Goal: Task Accomplishment & Management: Complete application form

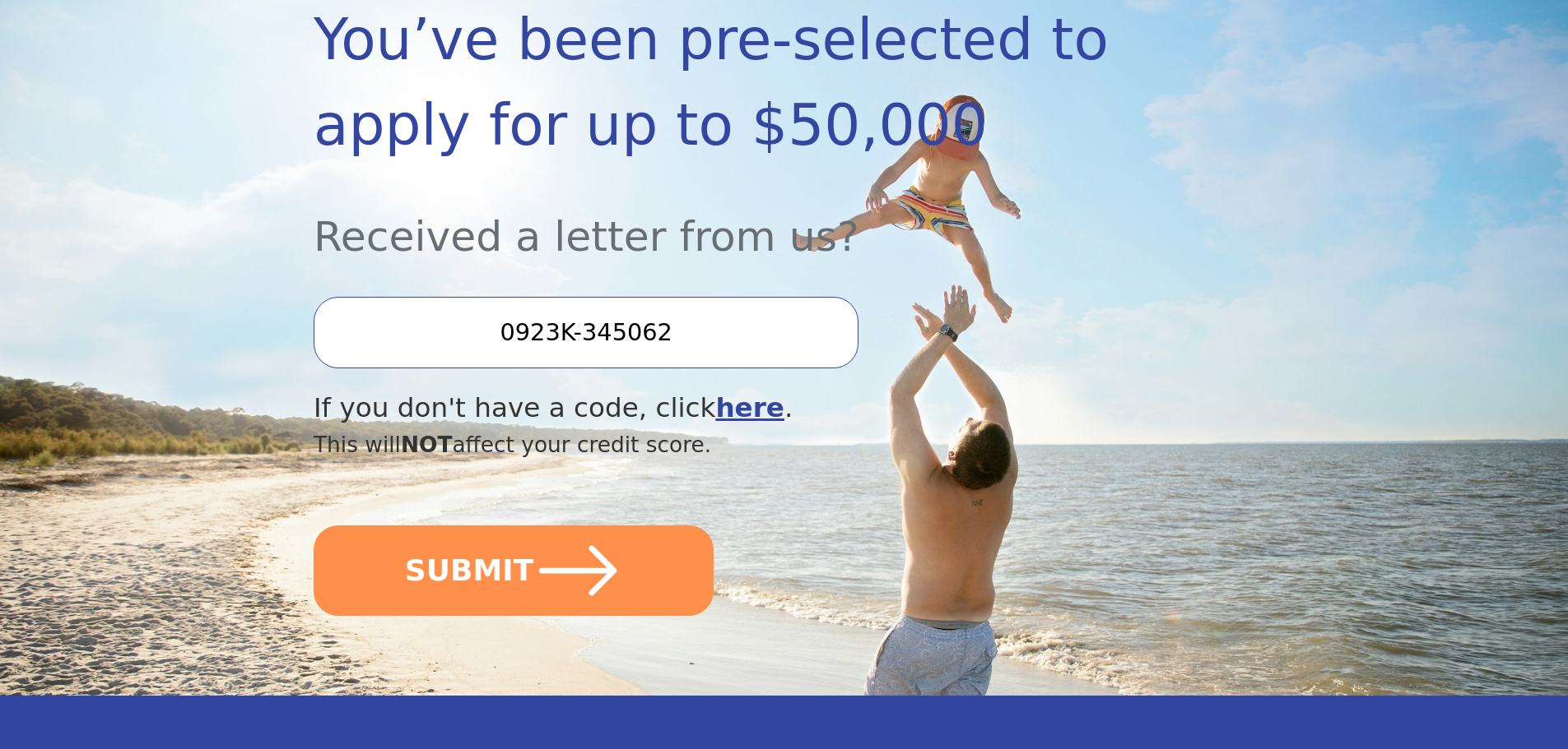
scroll to position [329, 0]
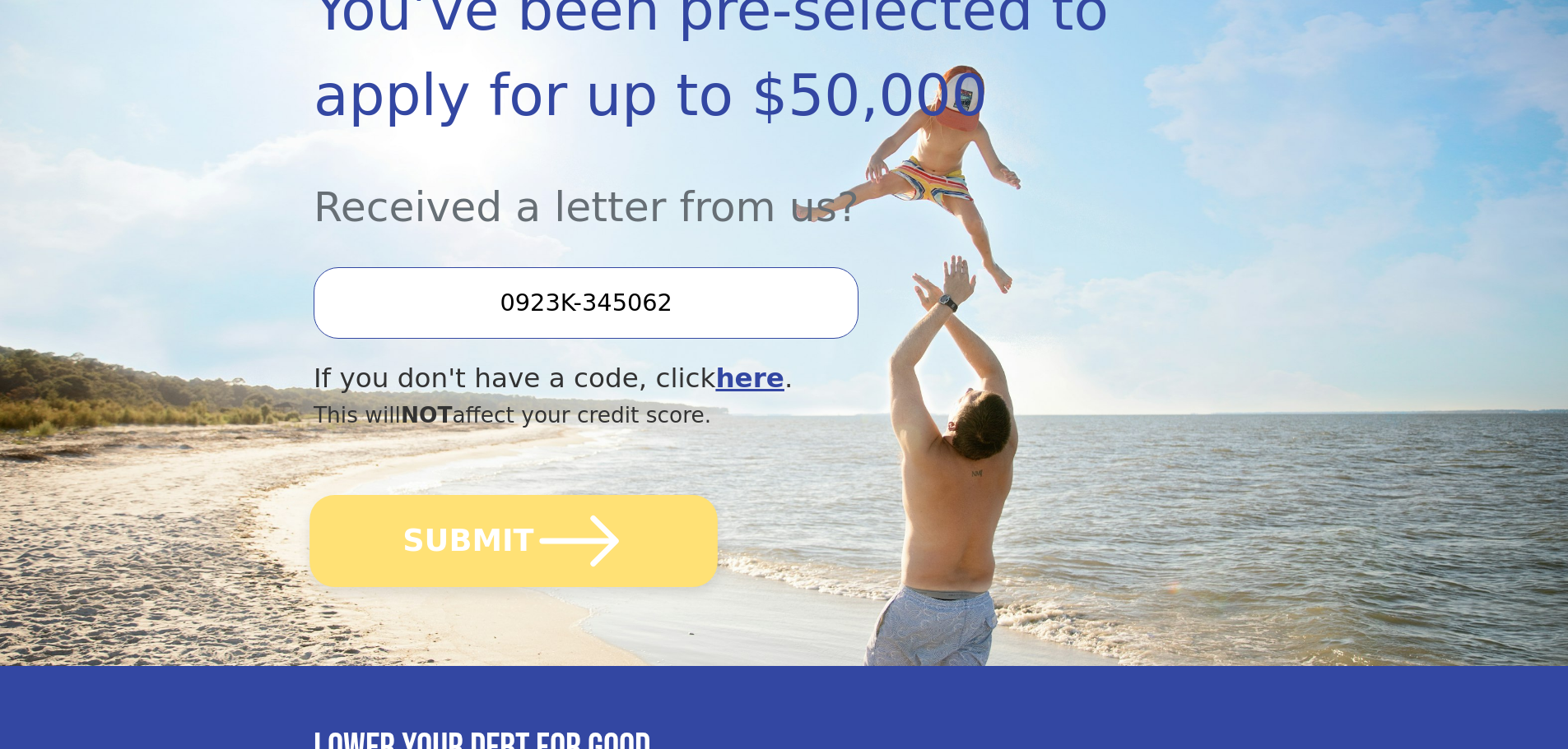
click at [572, 535] on icon "submit" at bounding box center [579, 541] width 91 height 91
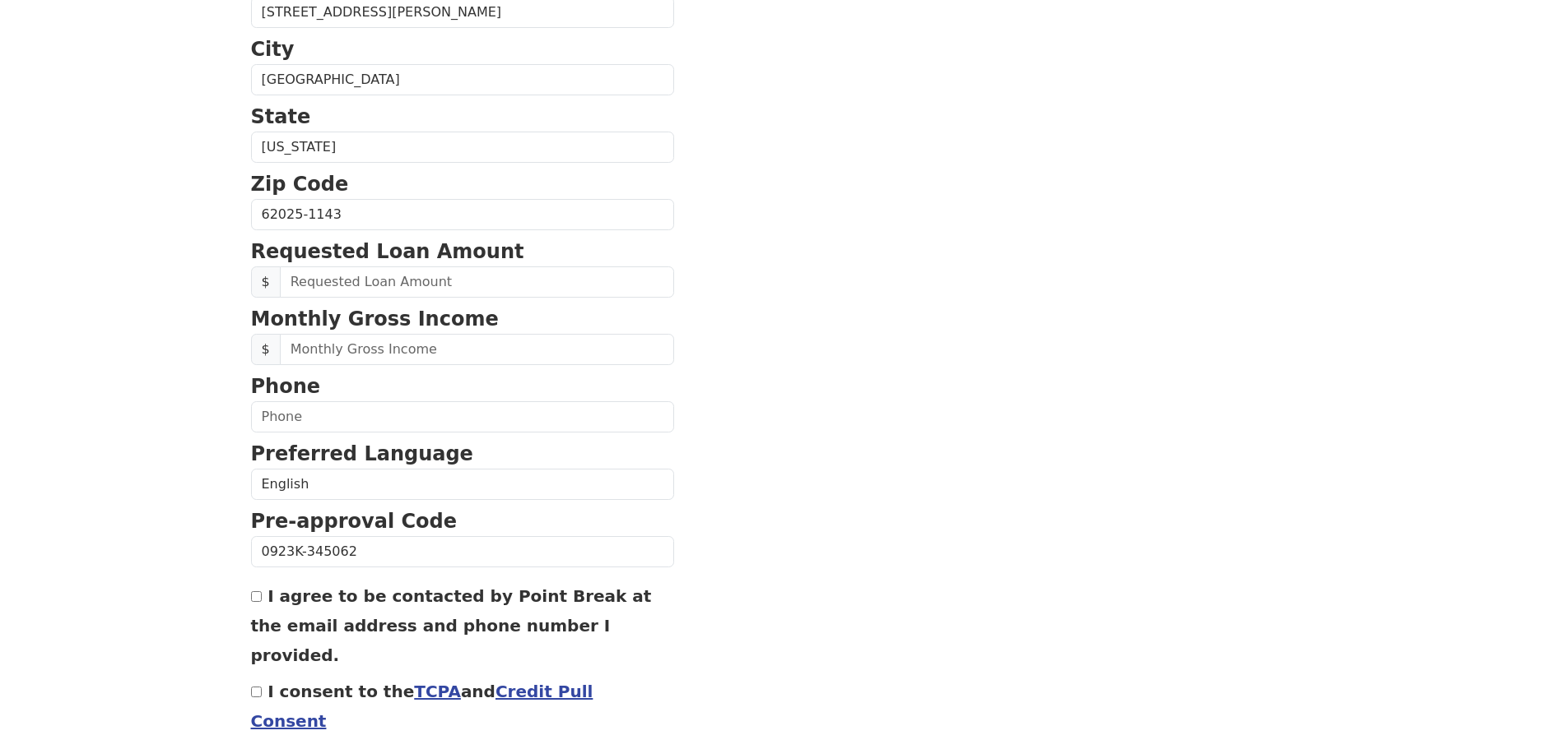
scroll to position [561, 0]
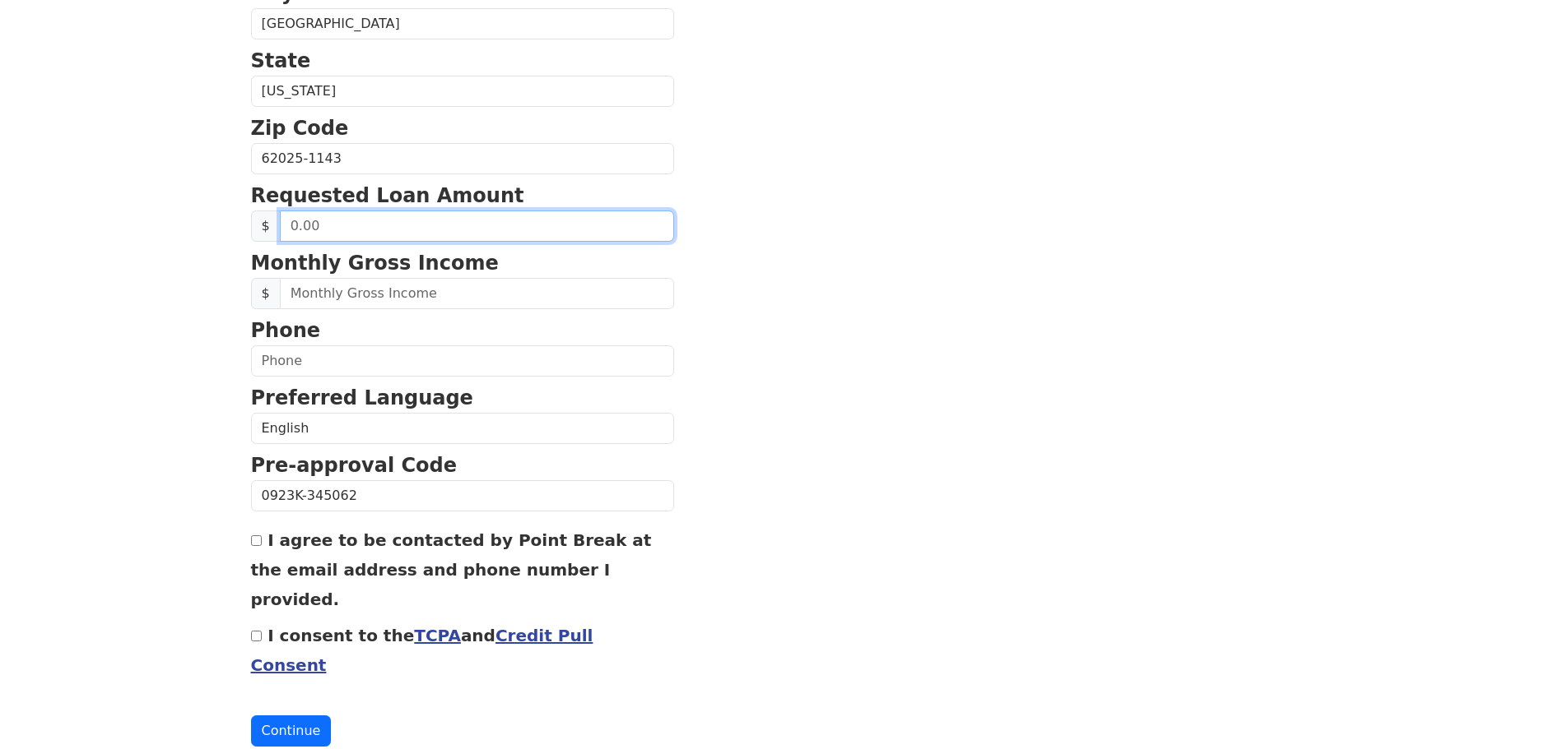
click at [415, 230] on input "text" at bounding box center [476, 227] width 394 height 31
type input "2.00"
click at [770, 239] on section "First Name [PERSON_NAME] Last Name [PERSON_NAME] Email Address Re-Enter Email A…" at bounding box center [784, 160] width 1067 height 1173
drag, startPoint x: 390, startPoint y: 232, endPoint x: 381, endPoint y: 225, distance: 11.4
click at [389, 232] on input "20.00" at bounding box center [476, 227] width 394 height 31
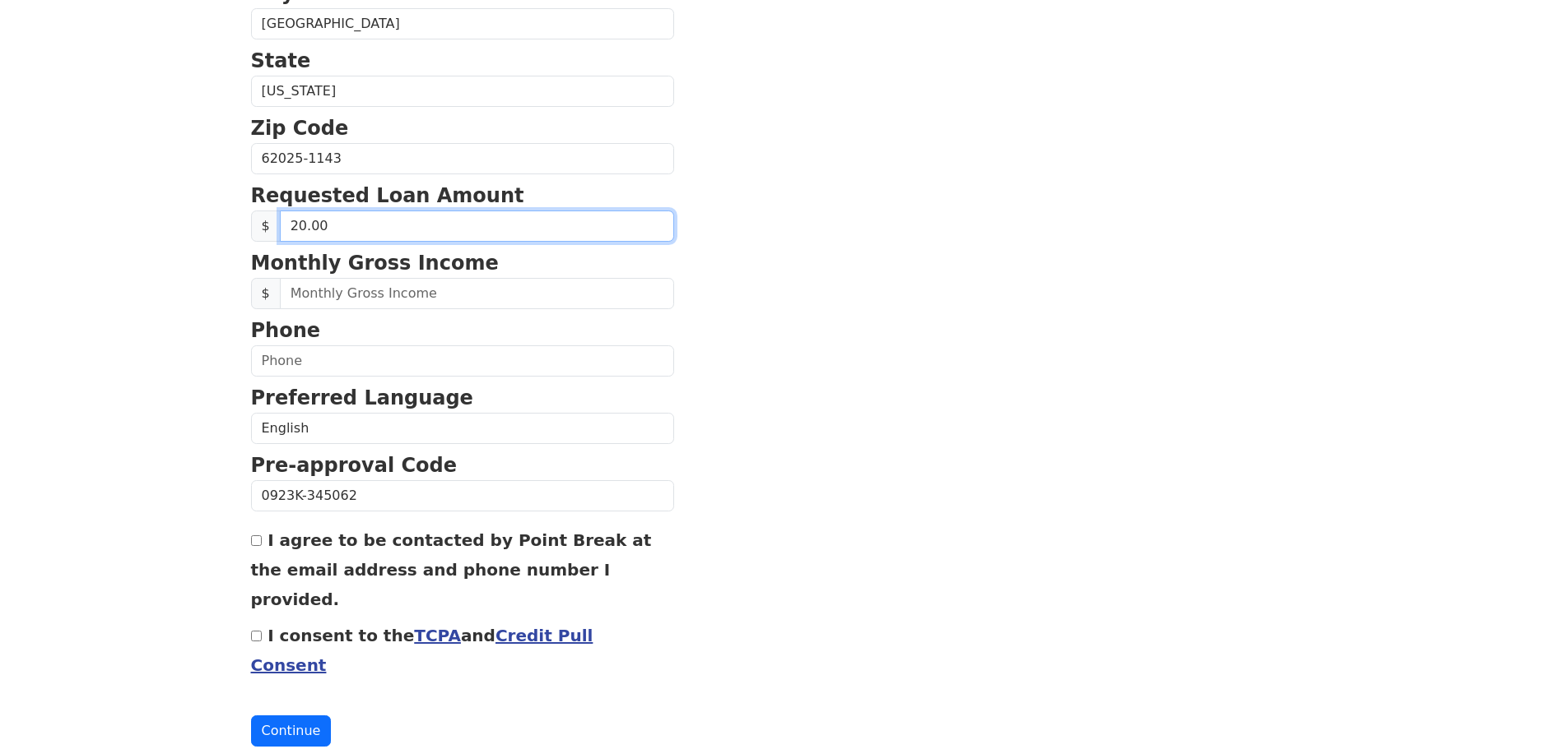
drag, startPoint x: 381, startPoint y: 225, endPoint x: 192, endPoint y: 224, distance: 189.0
click at [300, 224] on input "20,000.00" at bounding box center [476, 227] width 394 height 31
type input "25,000.00"
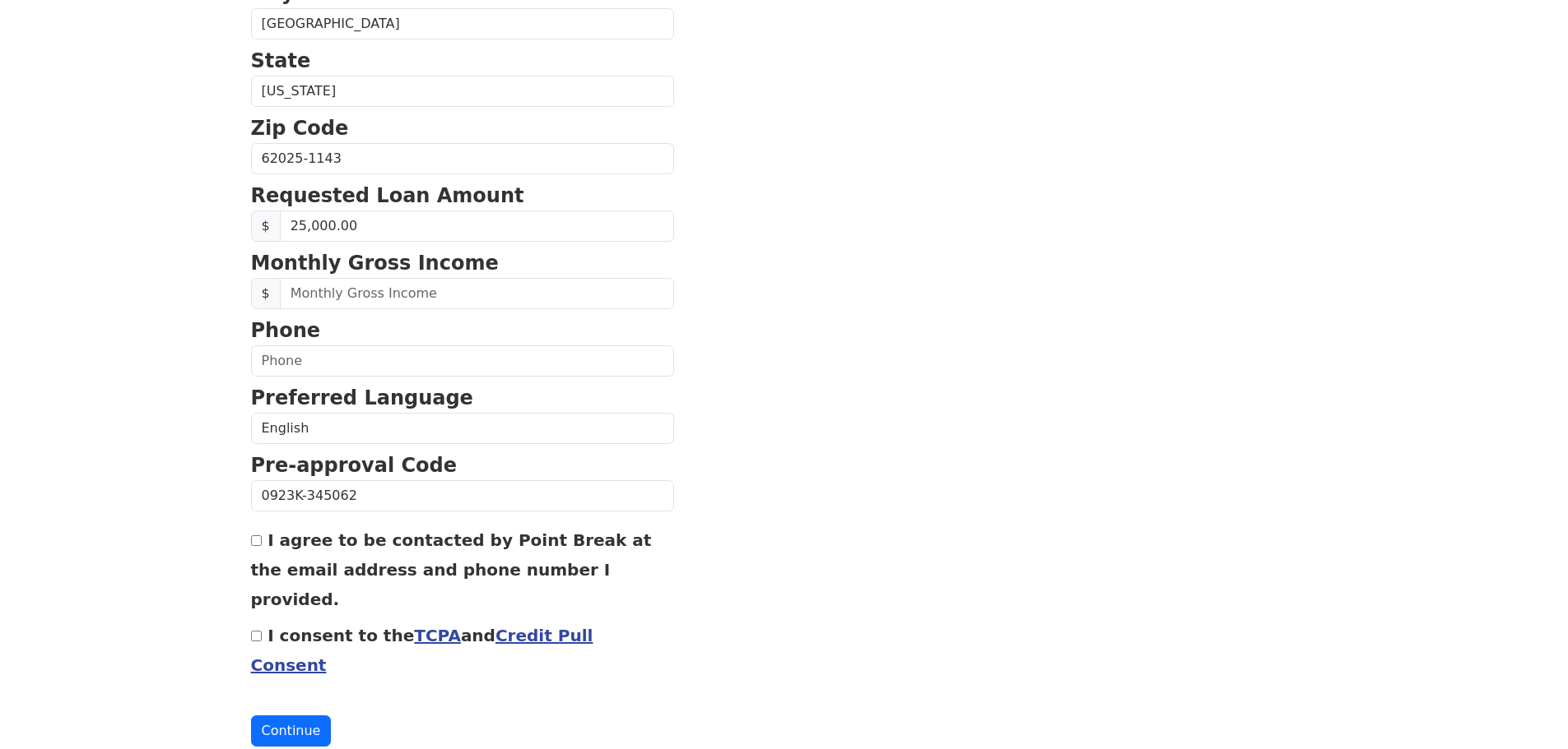
click at [433, 295] on input "text" at bounding box center [476, 294] width 394 height 31
click at [422, 301] on input "text" at bounding box center [476, 294] width 394 height 31
type input "6,200.00"
click at [363, 352] on input "text" at bounding box center [462, 361] width 423 height 31
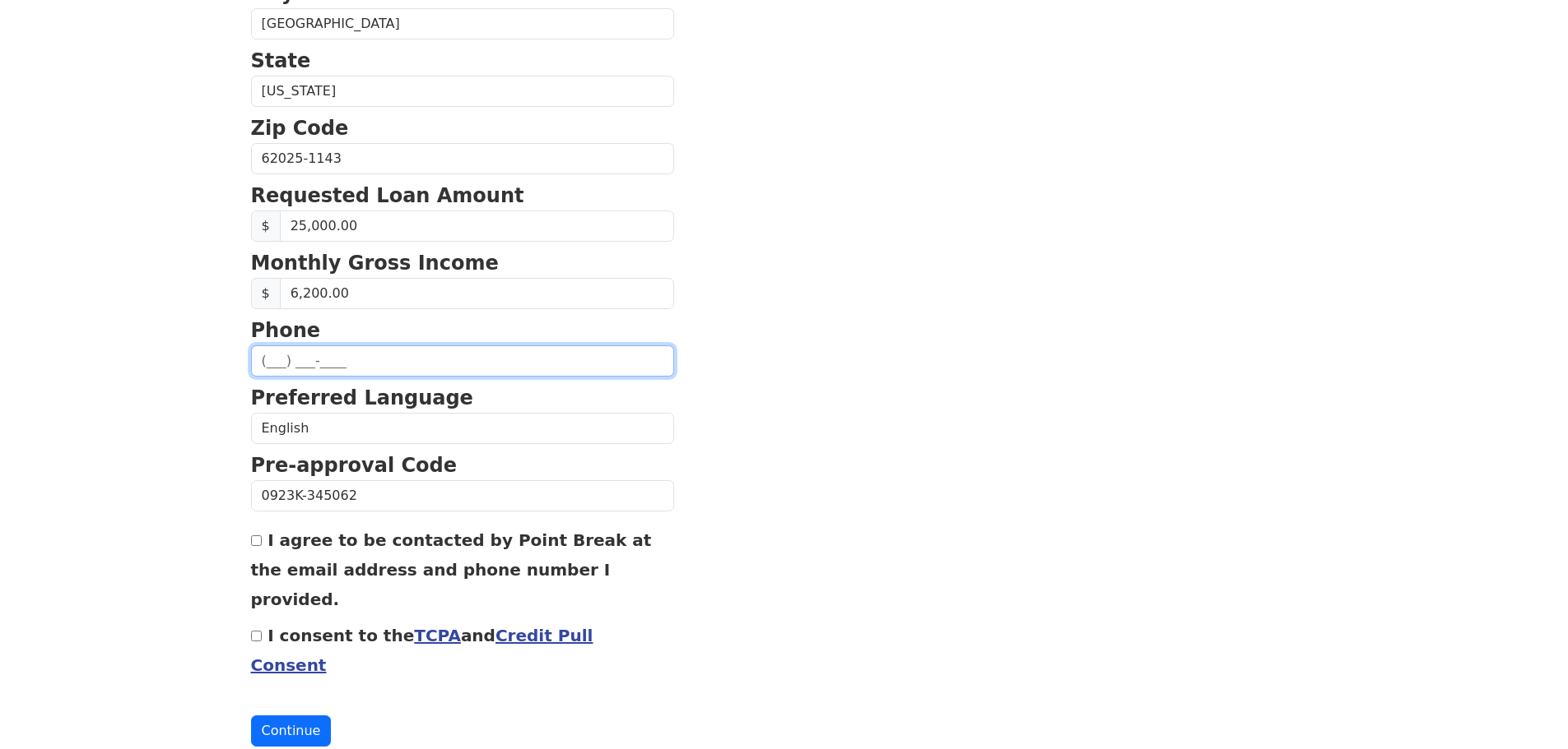
type input "[PHONE_NUMBER]"
type input "[EMAIL_ADDRESS][DOMAIN_NAME]"
type input "[PHONE_NUMBER]"
click at [252, 544] on input "I agree to be contacted by Point Break at the email address and phone number I …" at bounding box center [256, 540] width 11 height 11
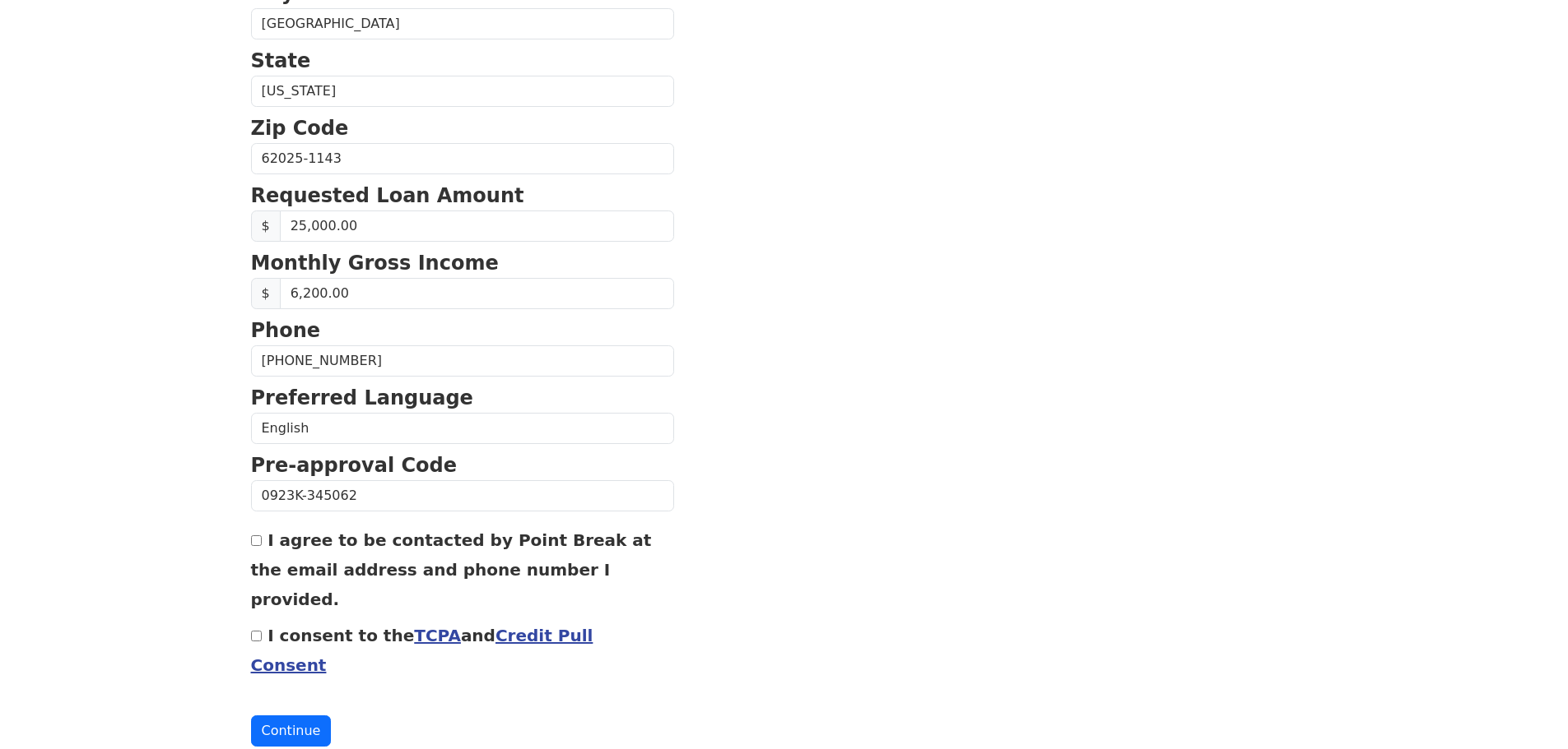
checkbox input "true"
click at [275, 716] on button "Continue" at bounding box center [291, 731] width 81 height 31
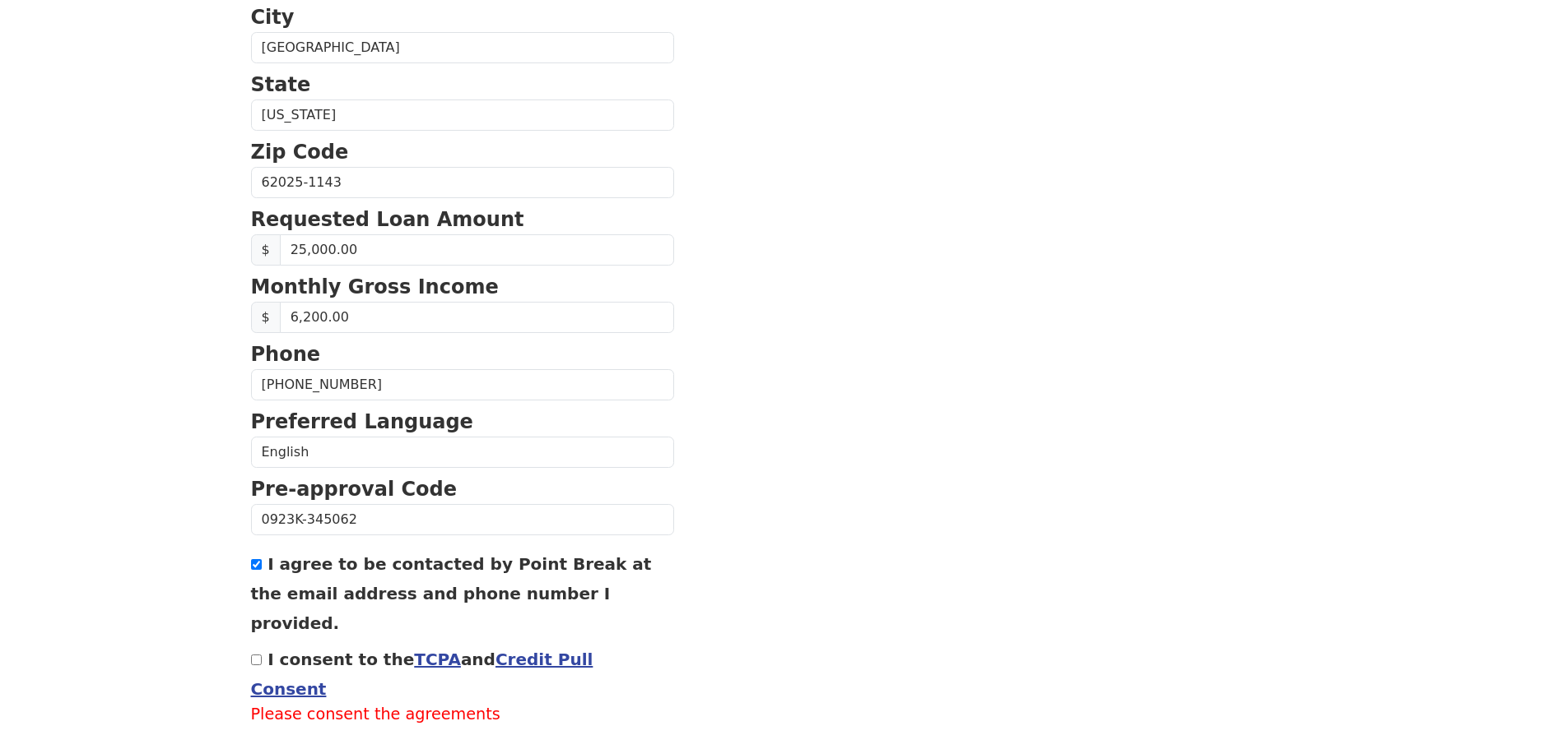
scroll to position [584, 0]
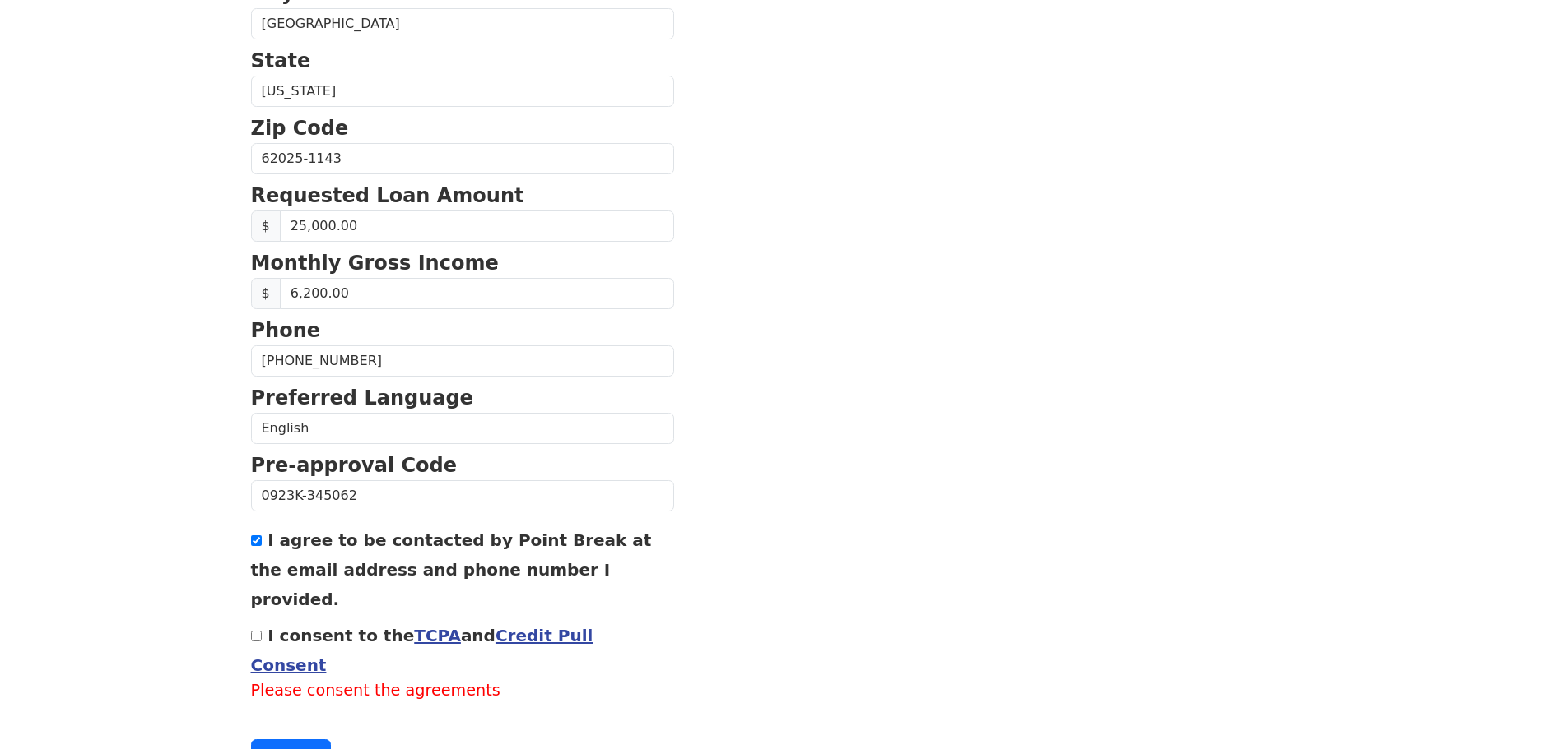
click at [256, 620] on div "I consent to the TCPA and Credit Pull Consent Please consent the agreements" at bounding box center [462, 661] width 423 height 83
click at [255, 631] on input "I consent to the TCPA and Credit Pull Consent" at bounding box center [256, 636] width 11 height 11
checkbox input "true"
click at [279, 716] on button "Continue" at bounding box center [291, 731] width 81 height 31
click at [280, 716] on button "Continue" at bounding box center [291, 731] width 81 height 31
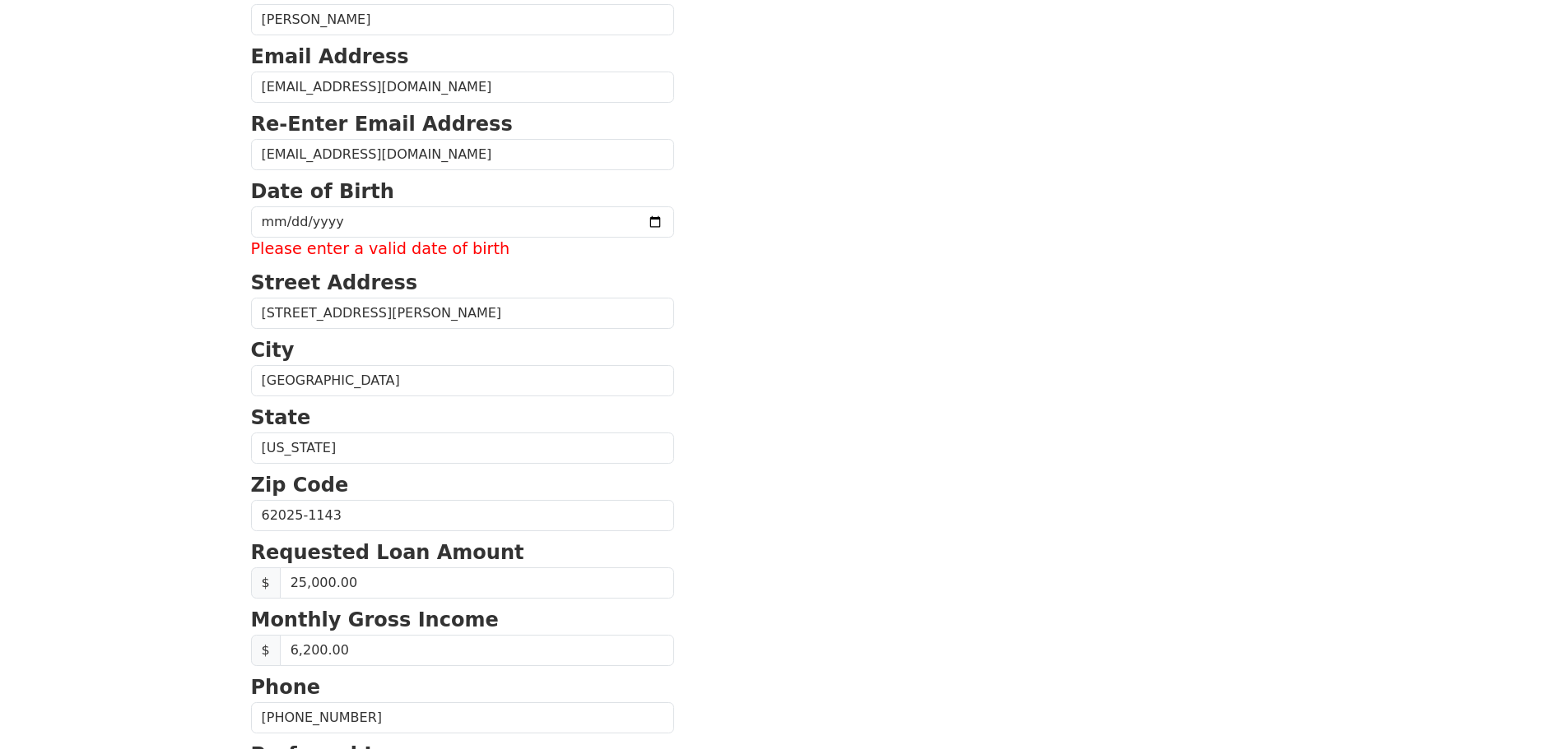
scroll to position [173, 0]
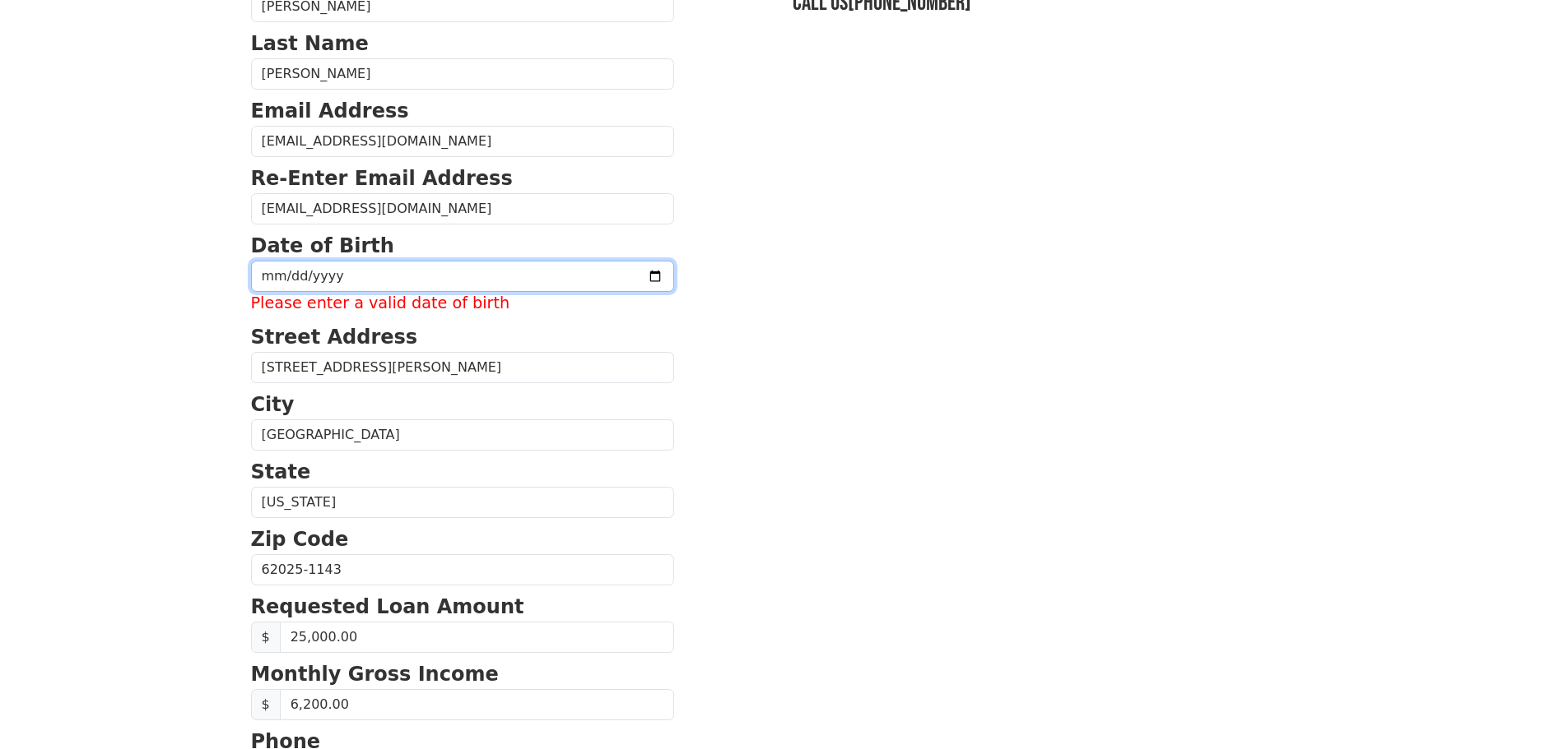
click at [387, 270] on input "date" at bounding box center [462, 276] width 423 height 31
type input "[DATE]"
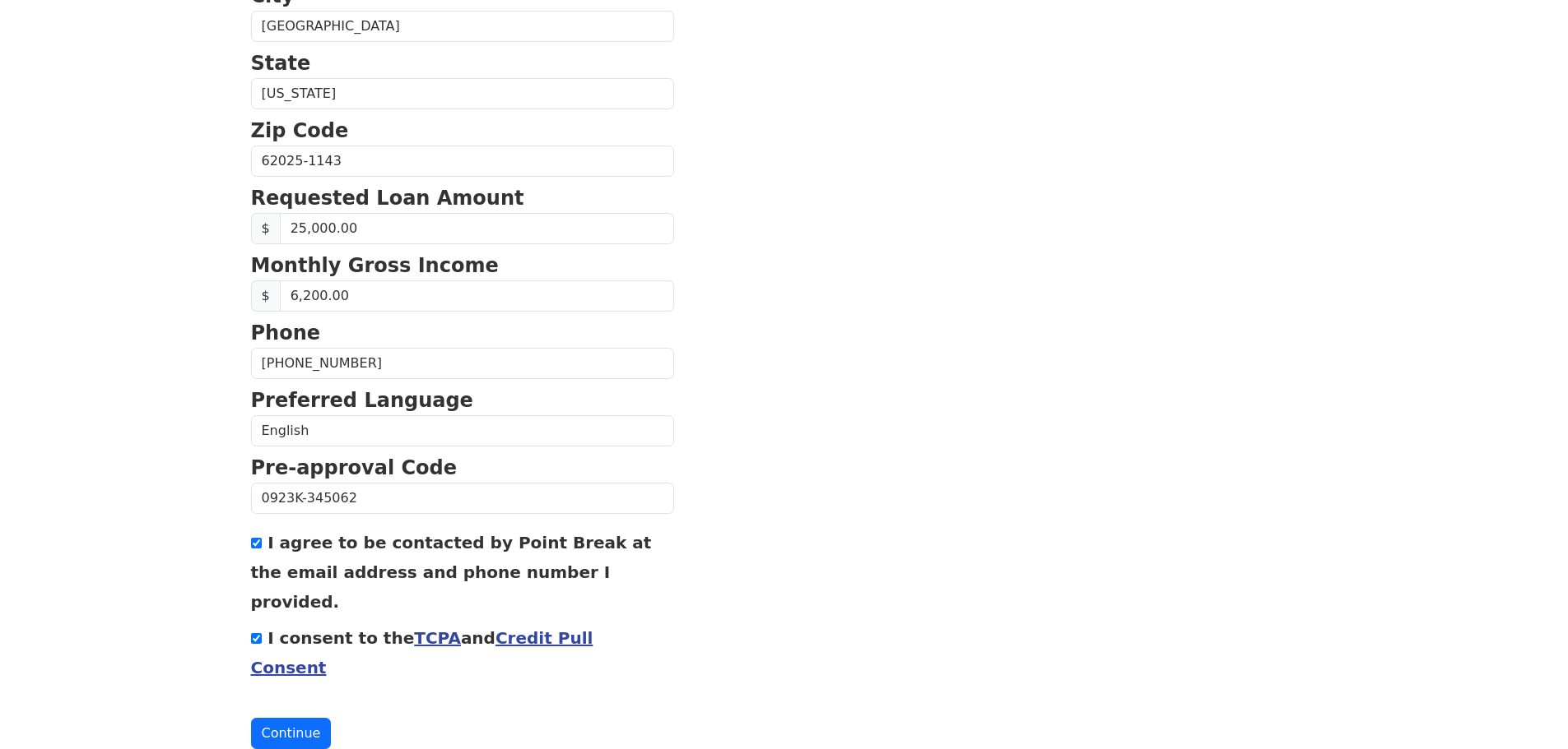
scroll to position [561, 0]
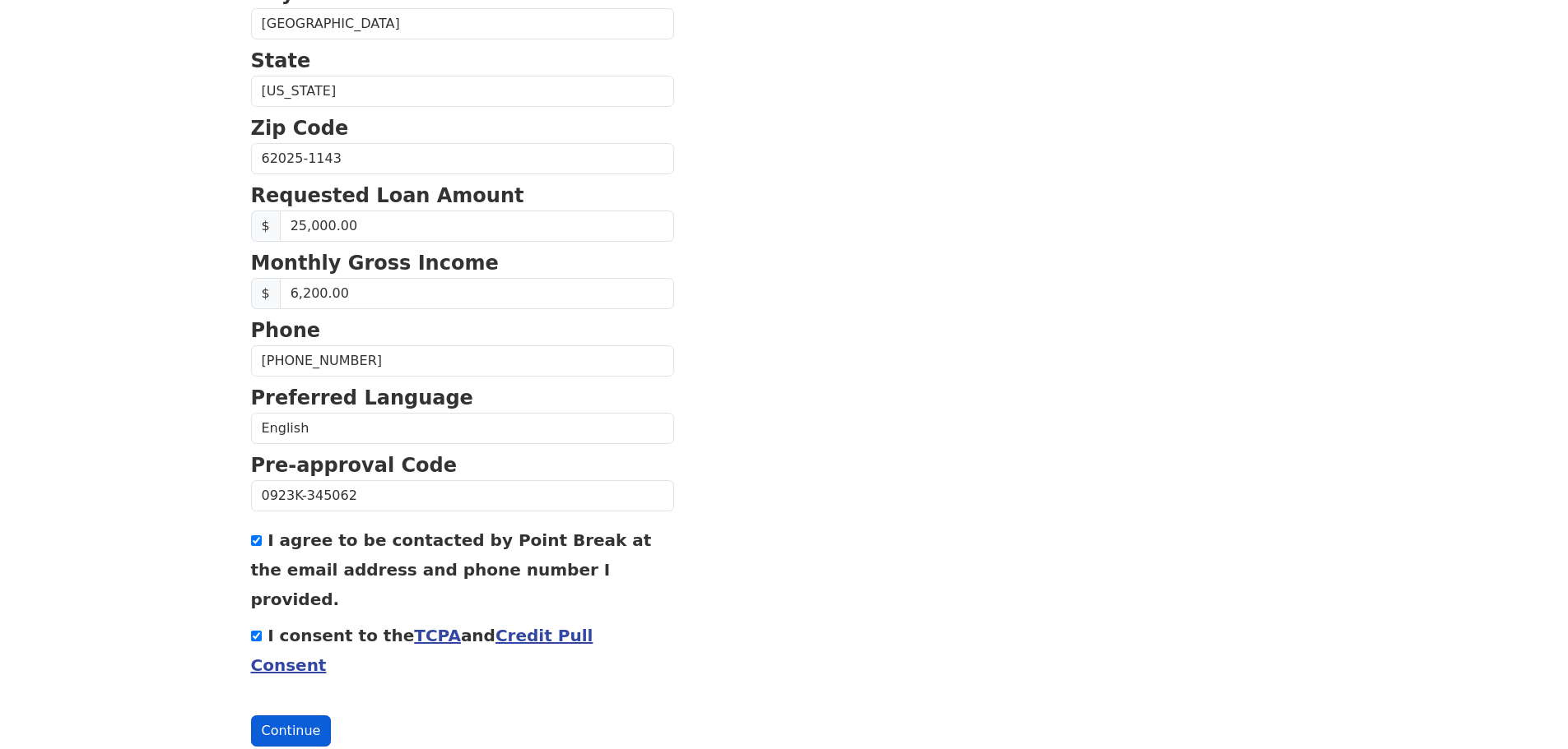
click at [318, 716] on button "Continue" at bounding box center [291, 731] width 81 height 31
